Goal: Task Accomplishment & Management: Manage account settings

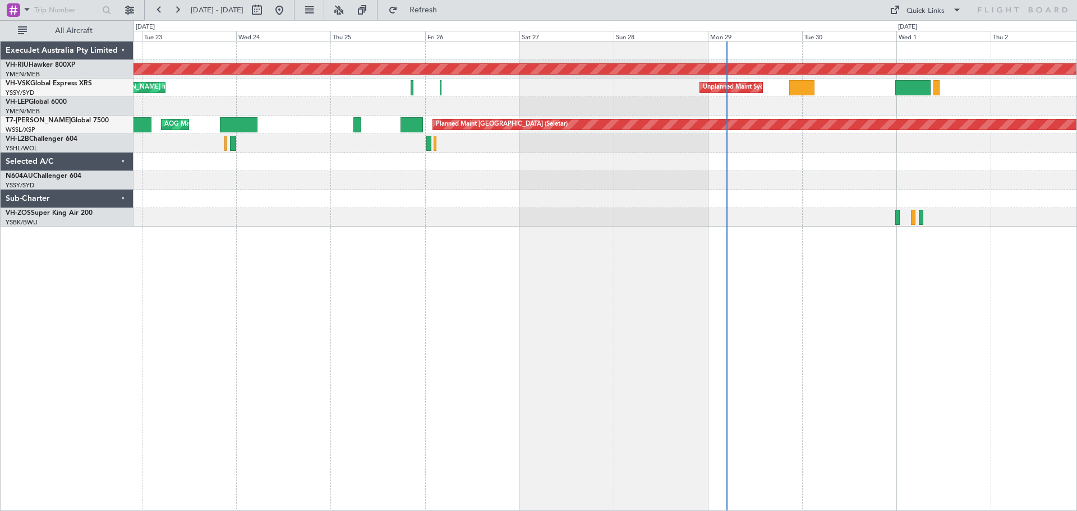
click at [461, 244] on div "Planned Maint [GEOGRAPHIC_DATA] ([GEOGRAPHIC_DATA]) Unplanned Maint Sydney ([PE…" at bounding box center [606, 276] width 944 height 470
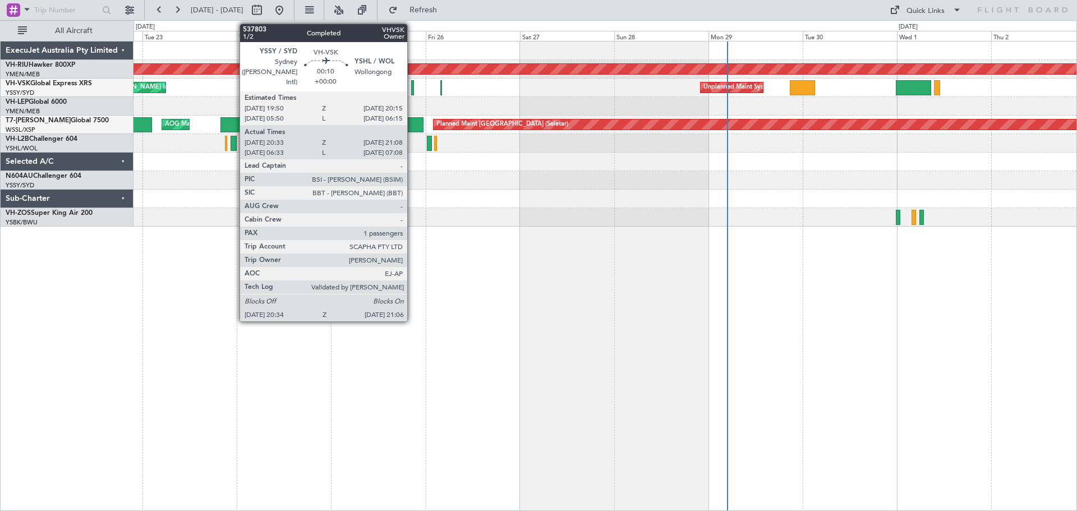
click at [412, 89] on div at bounding box center [412, 87] width 2 height 15
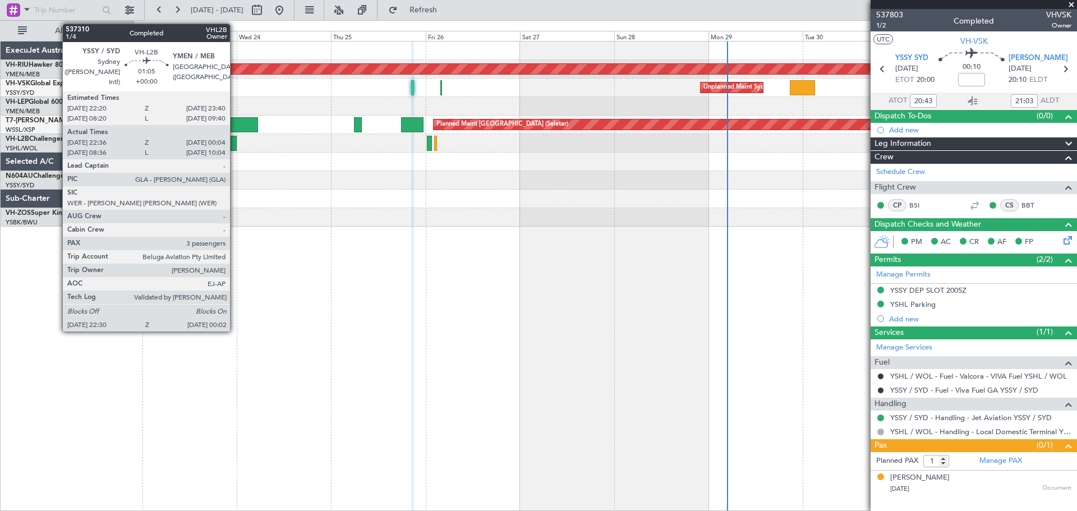
click at [235, 146] on div at bounding box center [234, 143] width 6 height 15
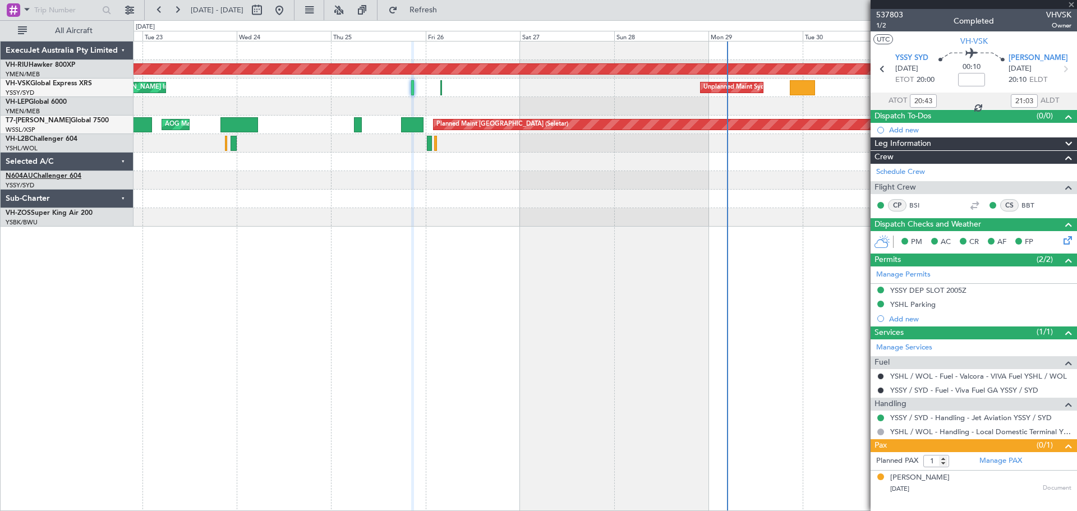
type input "22:46"
type input "23:59"
type input "3"
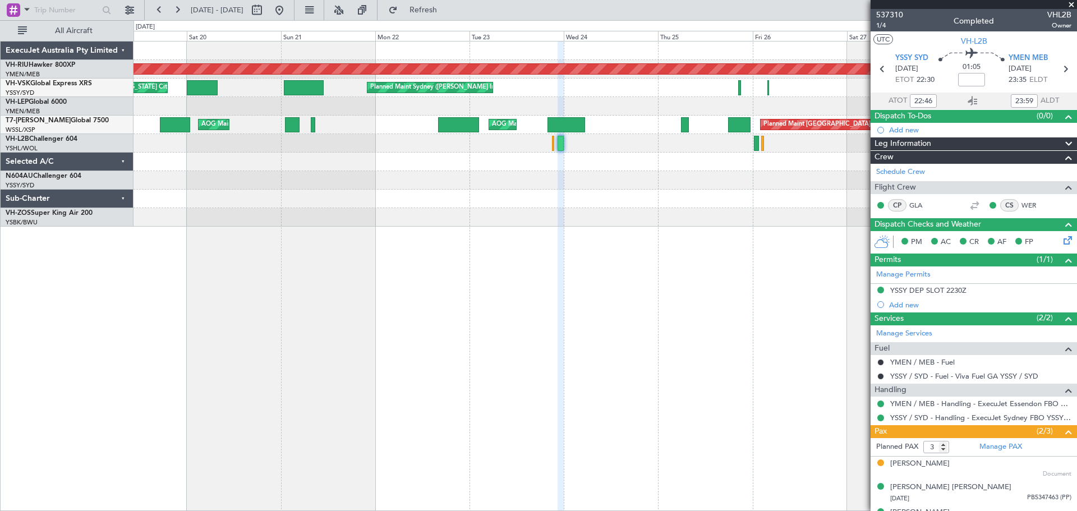
click at [691, 202] on div at bounding box center [605, 199] width 943 height 19
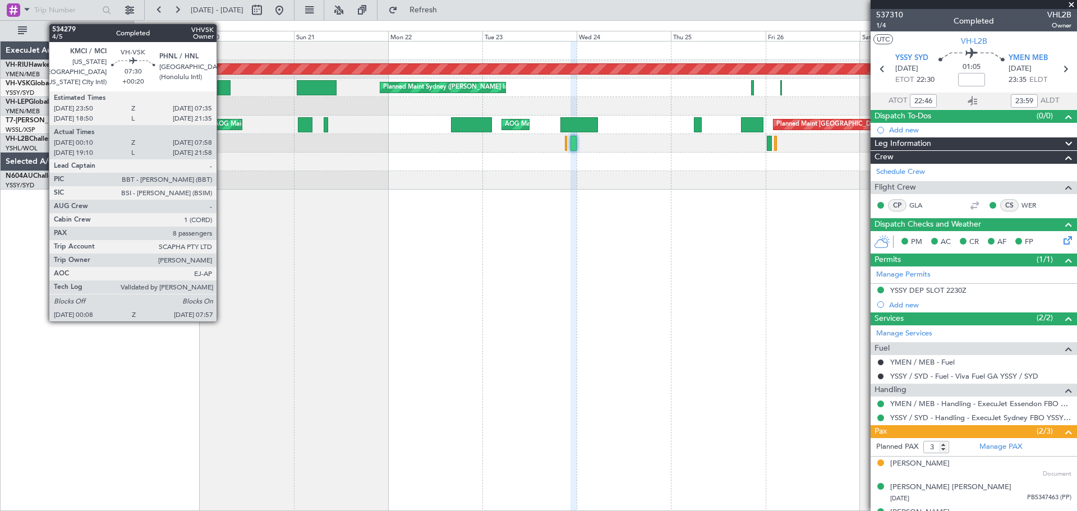
click at [222, 86] on div at bounding box center [215, 87] width 31 height 15
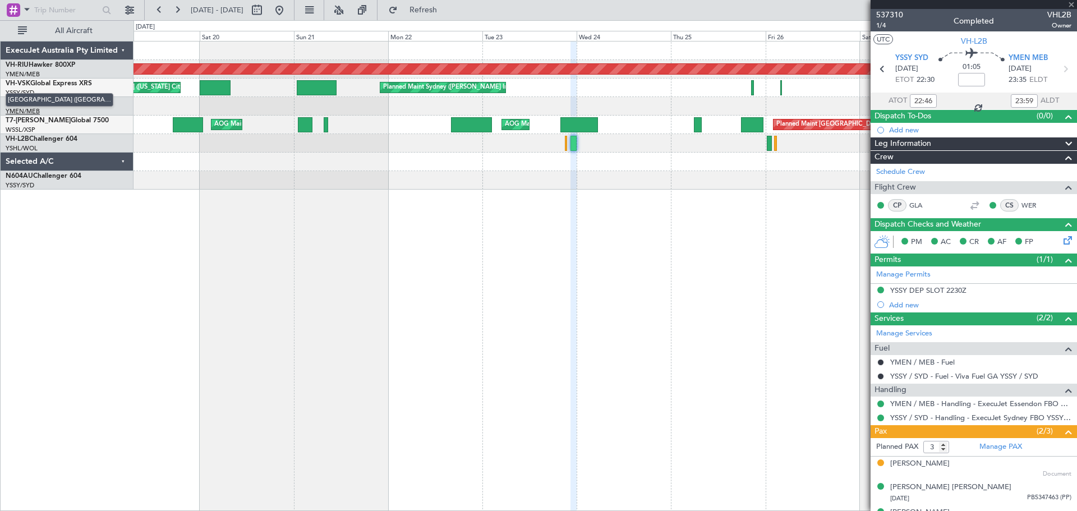
type input "+00:20"
type input "00:20"
type input "07:53"
type input "8"
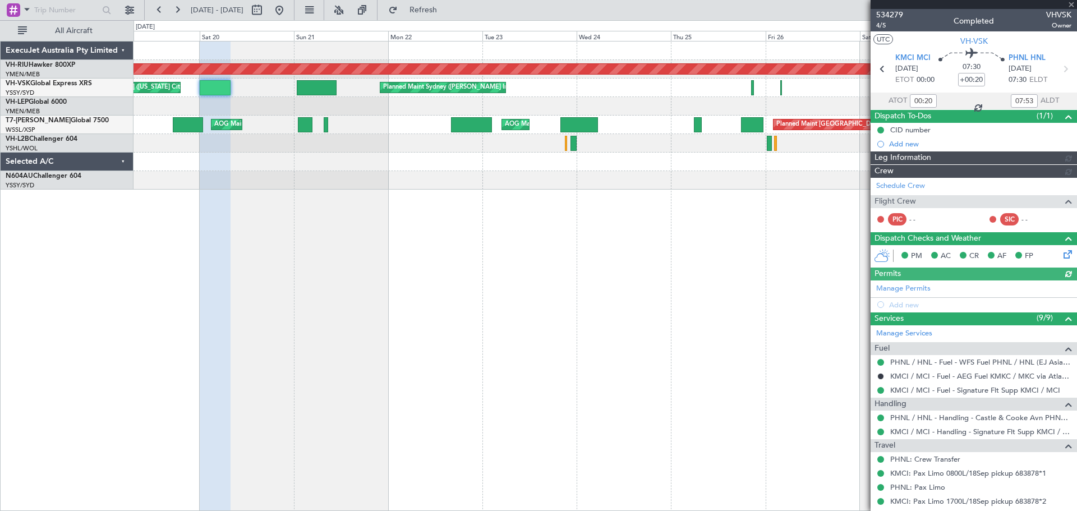
type input "[PERSON_NAME] (LEU)"
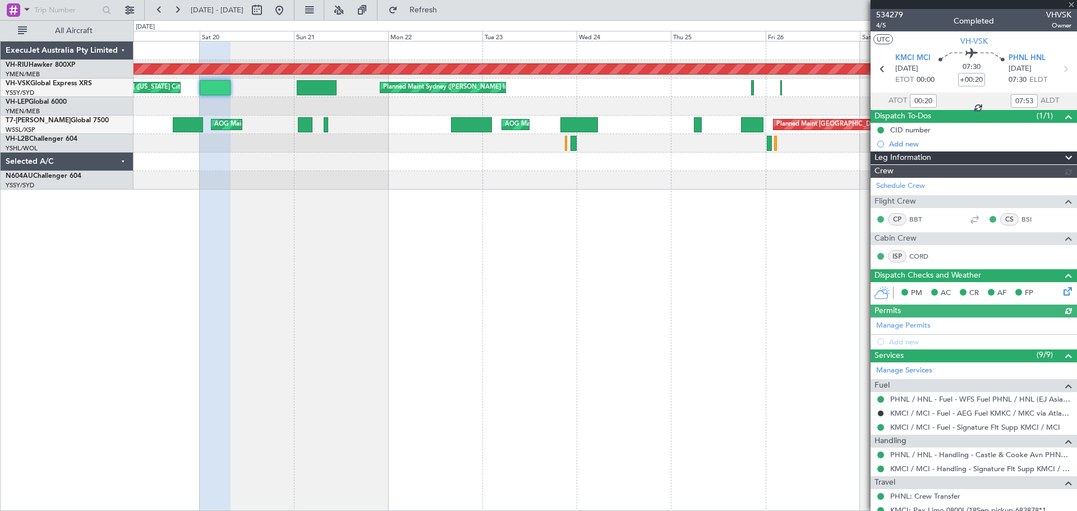
type input "[PERSON_NAME] (LEU)"
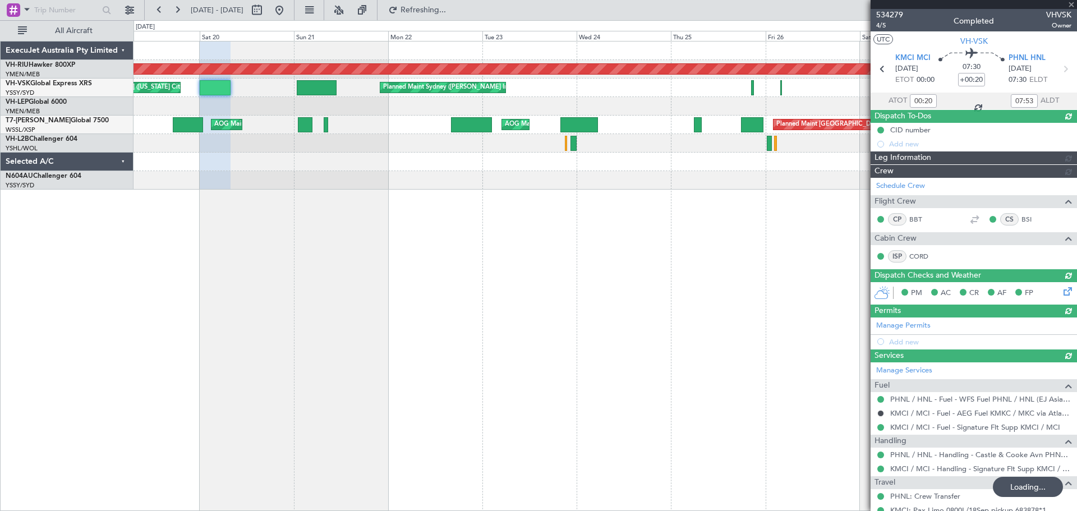
type input "[PERSON_NAME] (LEU)"
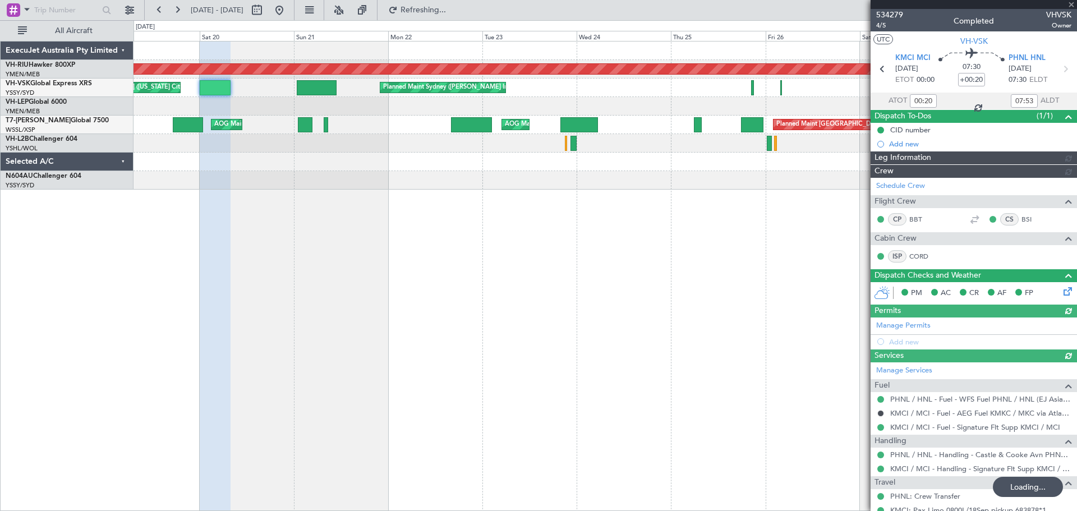
type input "[PERSON_NAME] (LEU)"
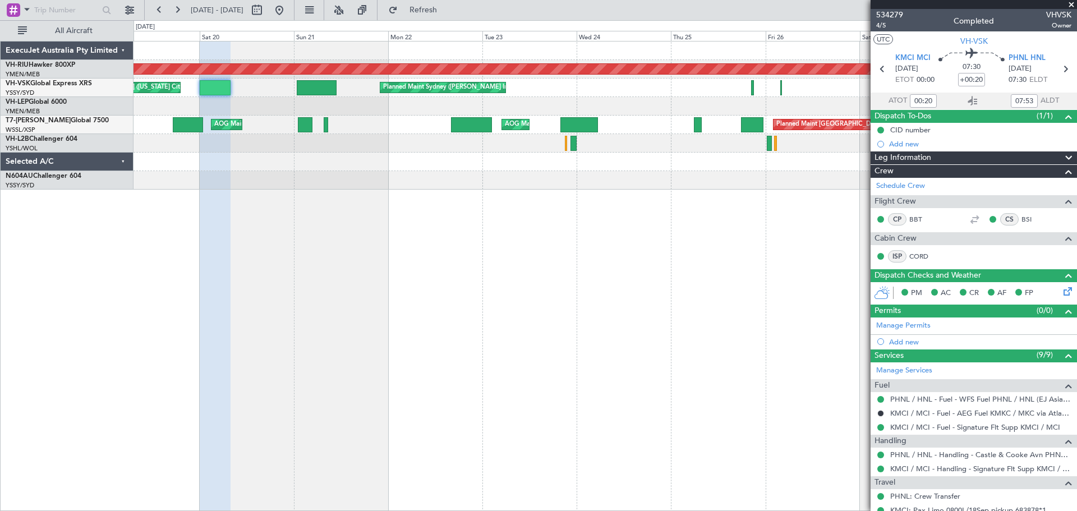
type input "[PERSON_NAME] (LEU)"
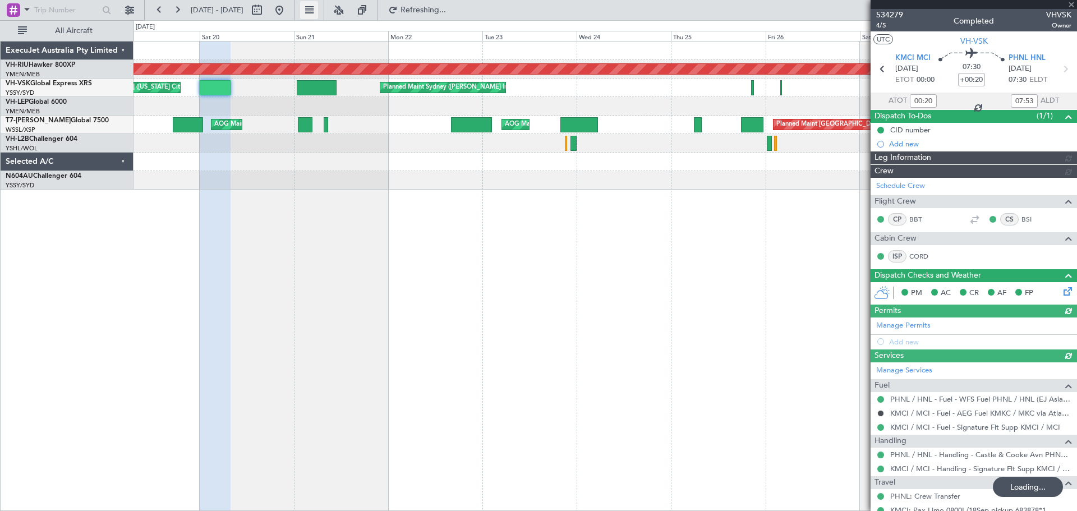
type input "[PERSON_NAME] (LEU)"
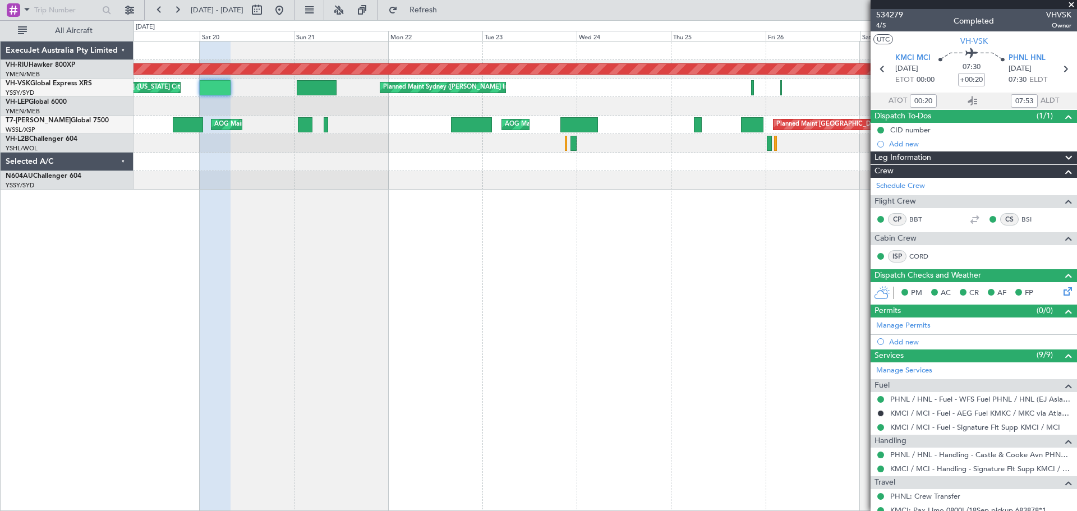
type input "[PERSON_NAME] (LEU)"
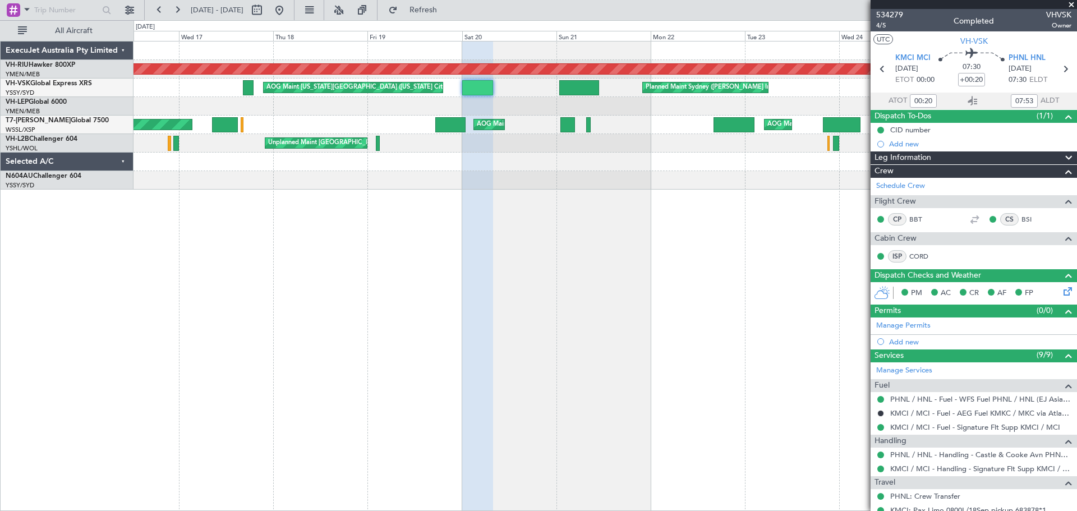
click at [535, 217] on div "Planned Maint [GEOGRAPHIC_DATA] ([GEOGRAPHIC_DATA]) Planned Maint Sydney ([PERS…" at bounding box center [606, 276] width 944 height 470
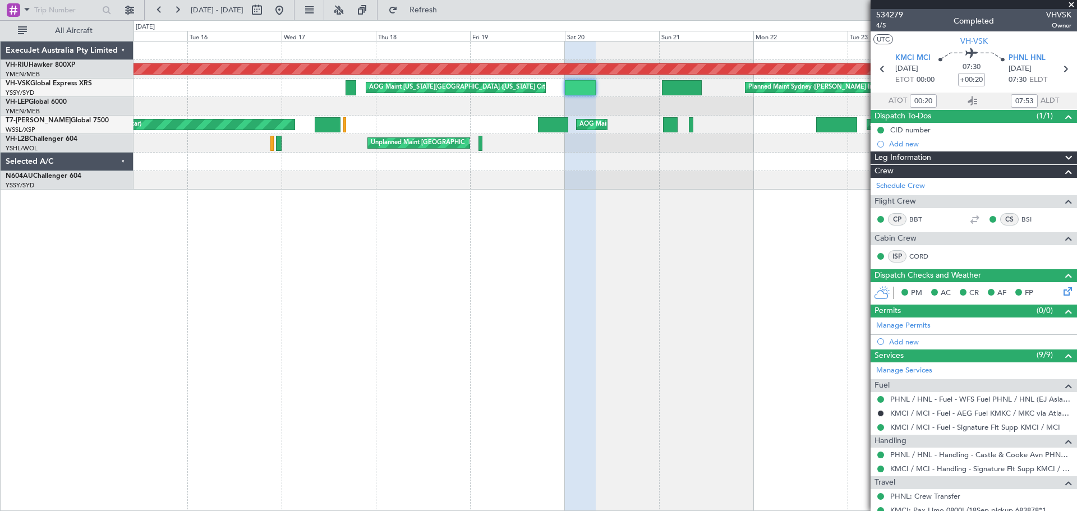
click at [348, 225] on div "Planned Maint [GEOGRAPHIC_DATA] ([GEOGRAPHIC_DATA]) Planned Maint Sydney ([PERS…" at bounding box center [606, 276] width 944 height 470
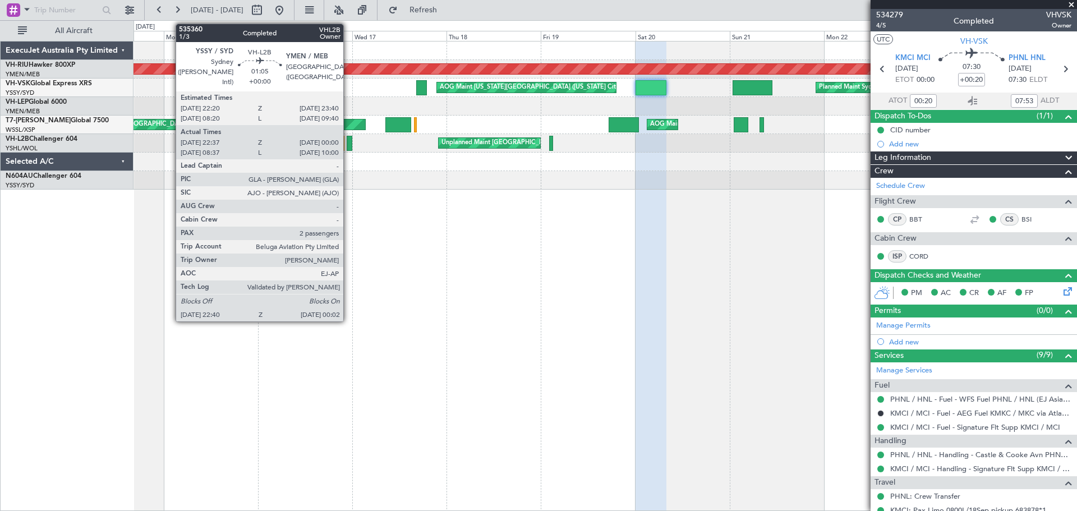
click at [348, 144] on div at bounding box center [350, 143] width 6 height 15
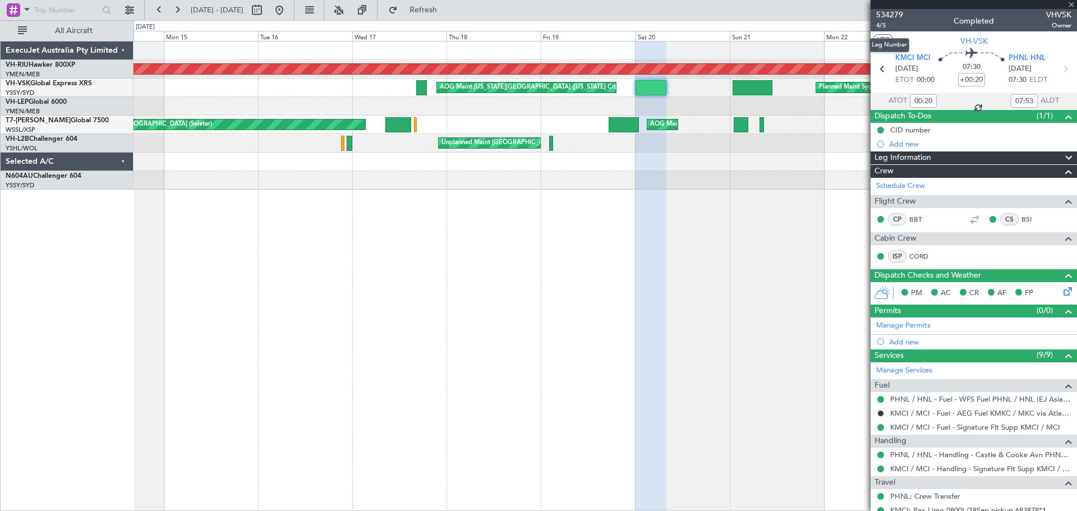
type input "22:47"
type input "23:55"
type input "2"
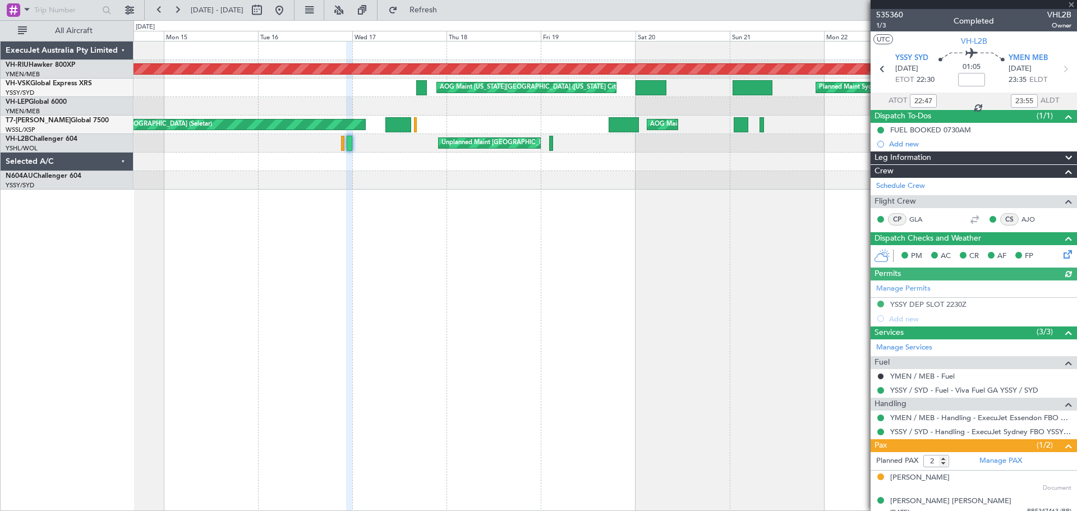
type input "08:47"
type input "09:55"
type input "22:47"
type input "23:55"
